Goal: Information Seeking & Learning: Learn about a topic

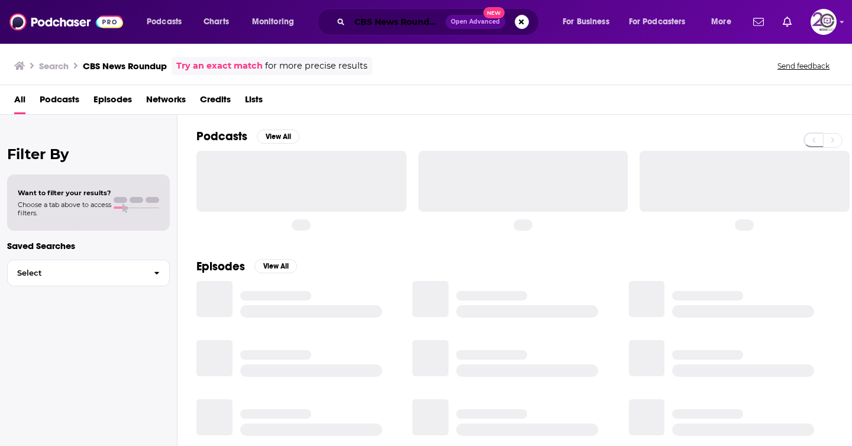
click at [380, 16] on input "CBS News Roundup" at bounding box center [398, 21] width 96 height 19
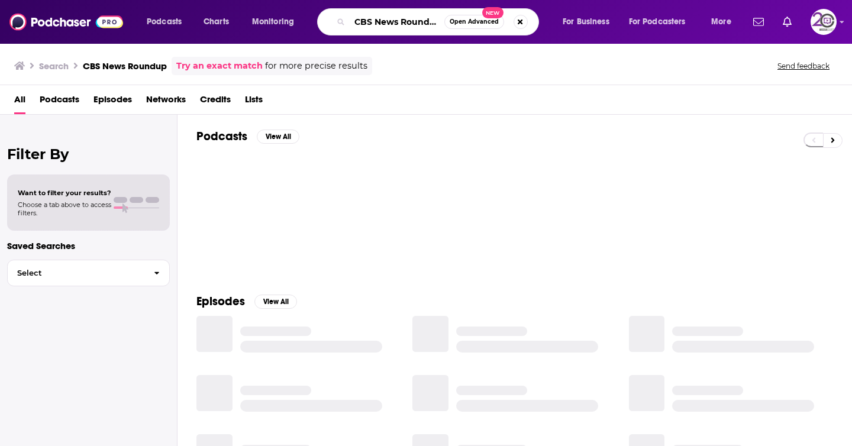
click at [380, 16] on input "CBS News Roundup" at bounding box center [397, 21] width 95 height 19
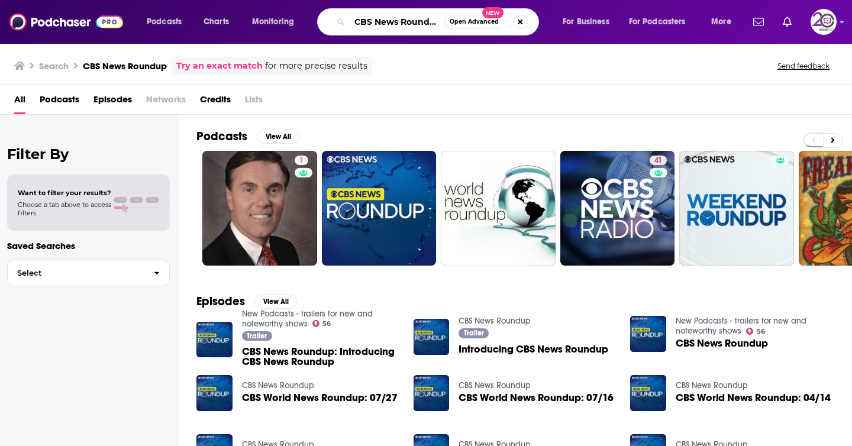
paste input "“Enterprise Alchemy”"
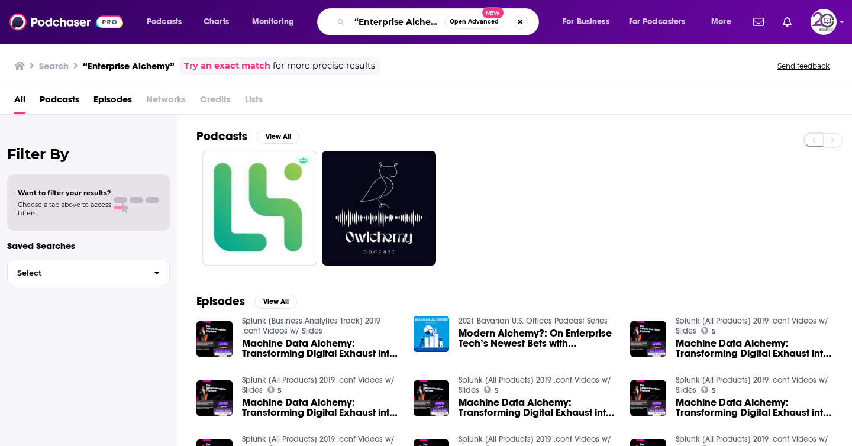
drag, startPoint x: 360, startPoint y: 19, endPoint x: 314, endPoint y: 19, distance: 46.1
click at [322, 19] on div "“Enterprise Alchemy” Open Advanced New" at bounding box center [428, 21] width 222 height 27
click at [431, 25] on input "Enterprise Alchemy”" at bounding box center [397, 21] width 95 height 19
click at [442, 26] on input "Enterprise Alchemy”" at bounding box center [397, 21] width 95 height 19
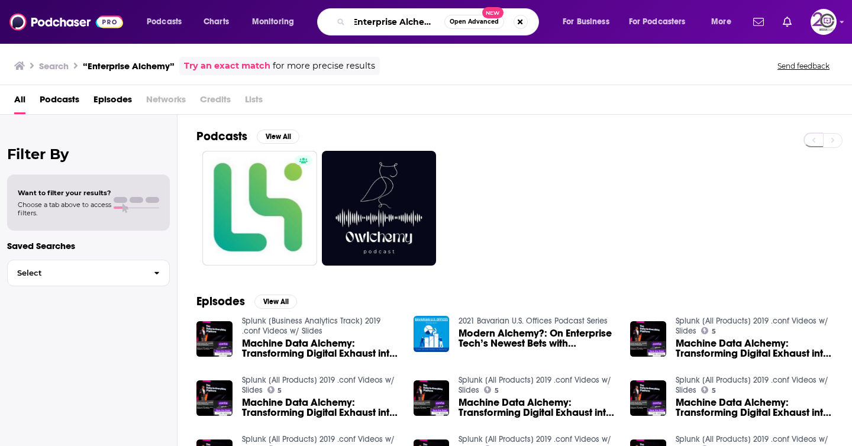
scroll to position [0, 1]
type input "Enterprise Alchemy"
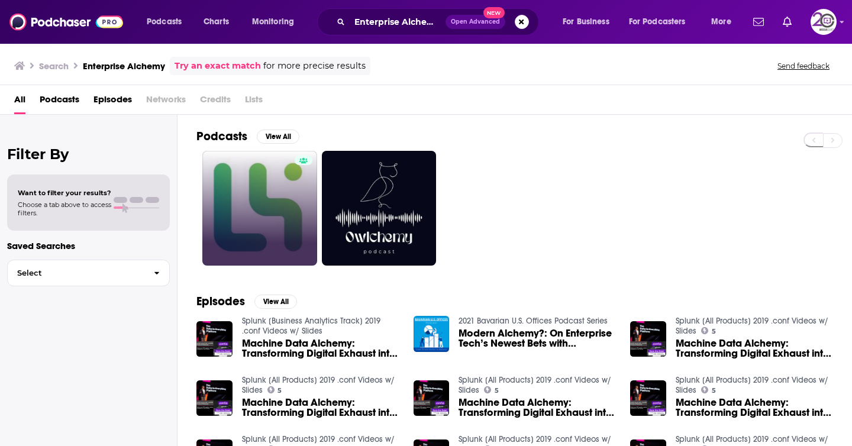
click at [224, 242] on link at bounding box center [259, 208] width 115 height 115
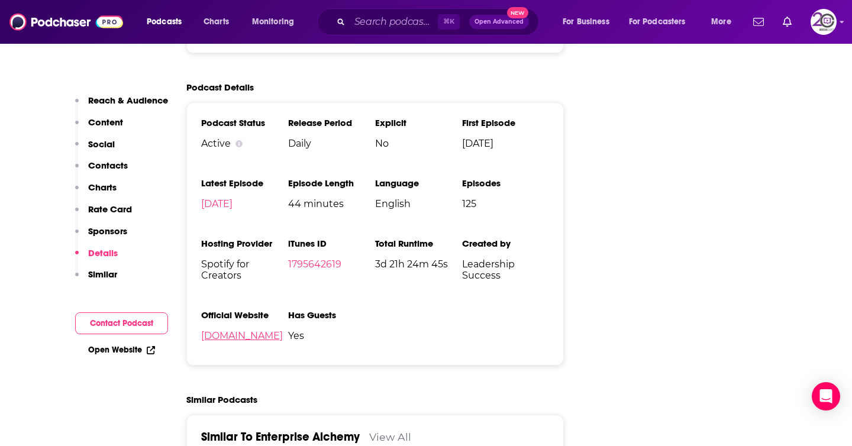
scroll to position [1475, 0]
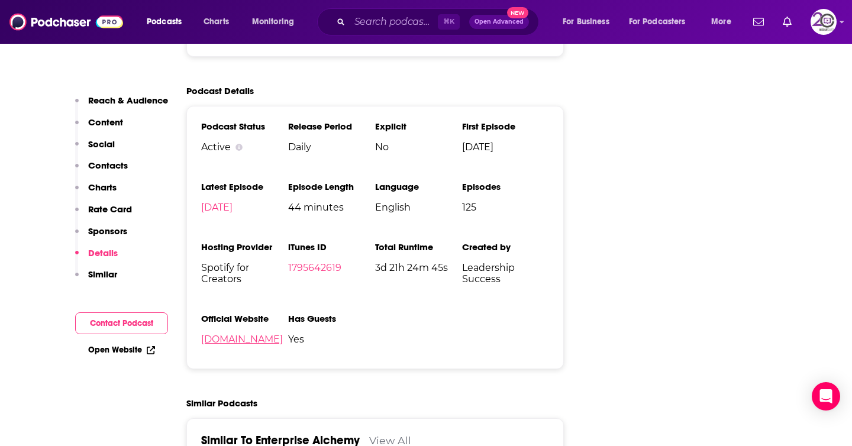
click at [230, 345] on link "[DOMAIN_NAME]" at bounding box center [242, 339] width 82 height 11
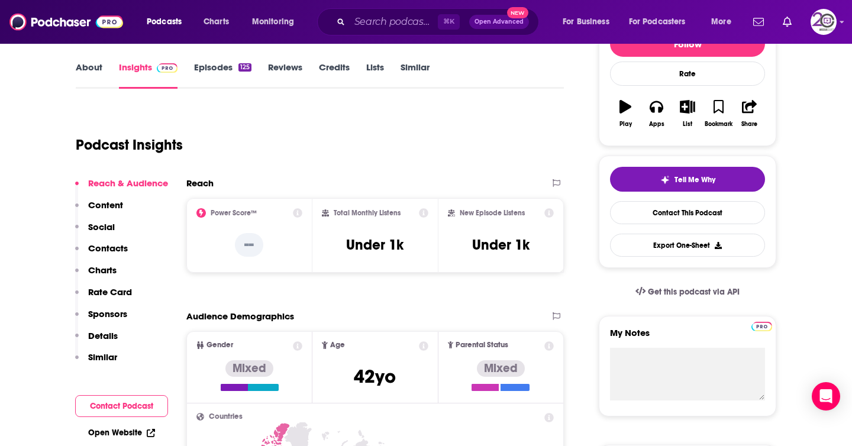
scroll to position [166, 0]
